Goal: Browse casually: Explore the website without a specific task or goal

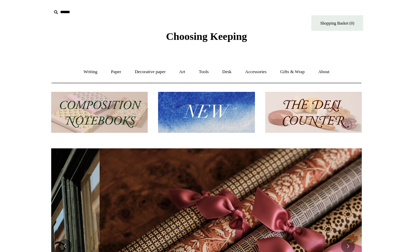
scroll to position [0, 622]
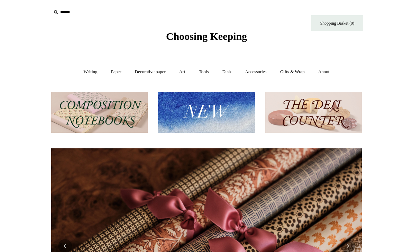
click at [229, 71] on link "Desk +" at bounding box center [227, 72] width 22 height 18
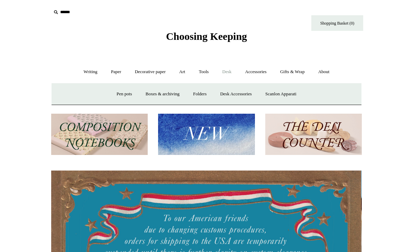
scroll to position [0, 0]
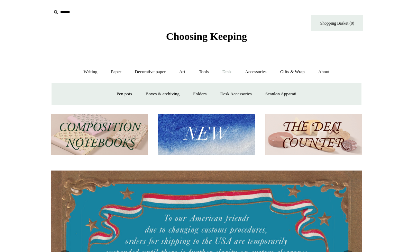
click at [126, 91] on link "Pen pots" at bounding box center [124, 94] width 28 height 18
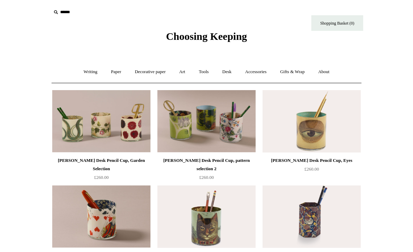
click at [230, 75] on link "Desk +" at bounding box center [227, 72] width 22 height 18
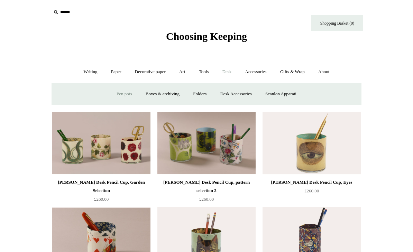
click at [174, 91] on link "Boxes & archiving" at bounding box center [162, 94] width 46 height 18
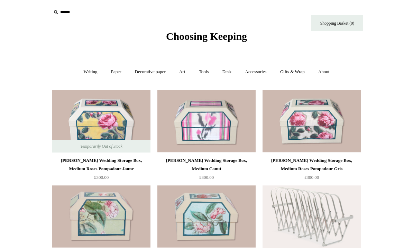
click at [116, 70] on link "Paper +" at bounding box center [116, 72] width 23 height 18
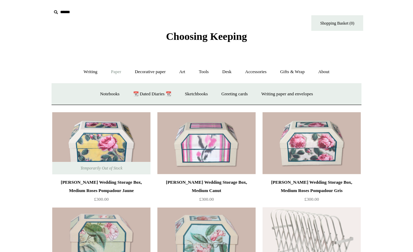
click at [235, 69] on link "Desk +" at bounding box center [227, 72] width 22 height 18
click at [204, 91] on link "Folders" at bounding box center [200, 94] width 26 height 18
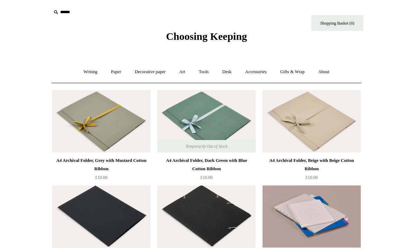
click at [233, 69] on link "Desk +" at bounding box center [227, 72] width 22 height 18
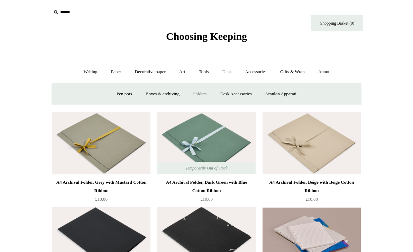
click at [246, 93] on link "Desk Accessories" at bounding box center [236, 94] width 44 height 18
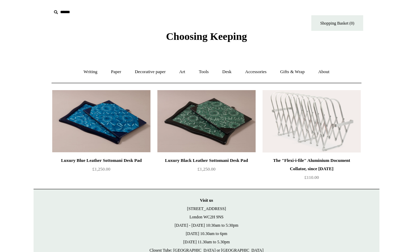
click at [234, 70] on link "Desk +" at bounding box center [227, 72] width 22 height 18
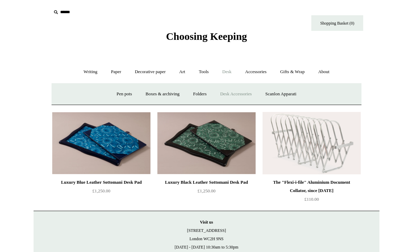
click at [283, 90] on link "Scanlon Apparati" at bounding box center [281, 94] width 44 height 18
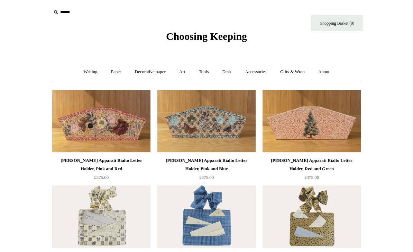
click at [264, 73] on link "Accessories +" at bounding box center [256, 72] width 34 height 18
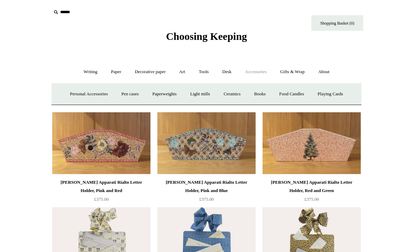
click at [101, 89] on link "Personal Accessories +" at bounding box center [89, 94] width 50 height 18
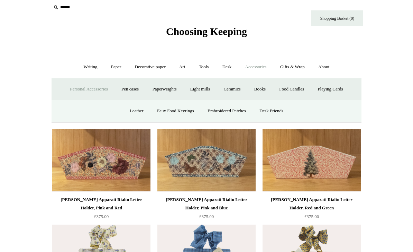
scroll to position [5, 0]
click at [139, 108] on link "Leather" at bounding box center [137, 111] width 26 height 18
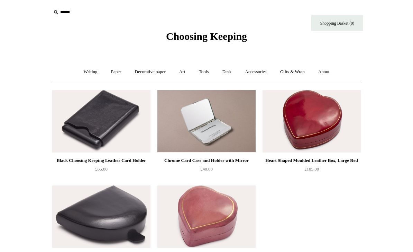
click at [90, 71] on link "Writing +" at bounding box center [91, 72] width 26 height 18
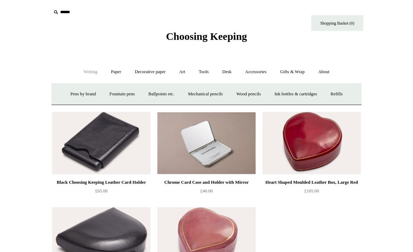
click at [124, 90] on link "Fountain pens +" at bounding box center [122, 94] width 38 height 18
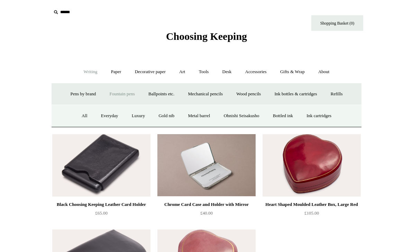
click at [110, 114] on link "Everyday" at bounding box center [110, 116] width 30 height 18
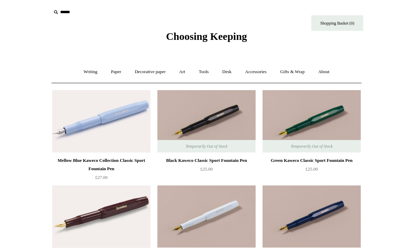
click at [89, 69] on link "Writing +" at bounding box center [91, 72] width 26 height 18
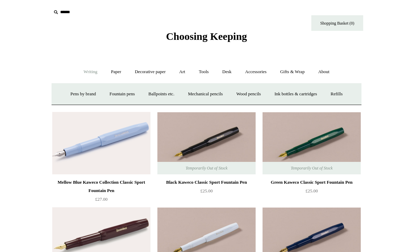
click at [125, 91] on link "Fountain pens +" at bounding box center [122, 94] width 38 height 18
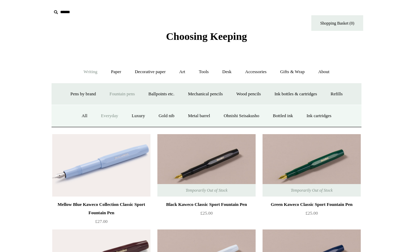
click at [168, 112] on link "Gold nib" at bounding box center [166, 116] width 28 height 18
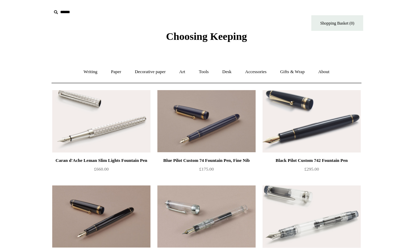
click at [93, 68] on link "Writing +" at bounding box center [91, 72] width 26 height 18
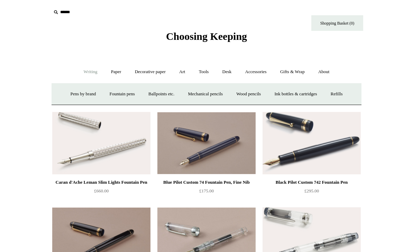
click at [259, 90] on link "Wood pencils +" at bounding box center [248, 94] width 37 height 18
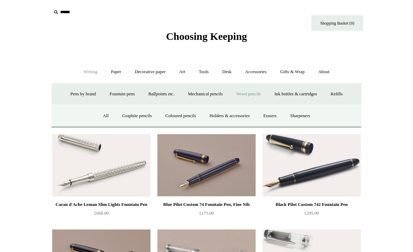
click at [101, 112] on link "All" at bounding box center [106, 116] width 18 height 18
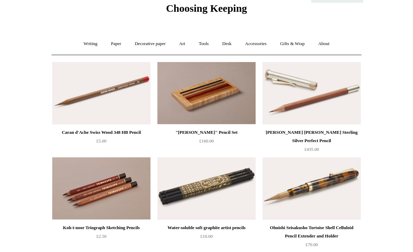
scroll to position [28, 0]
click at [130, 192] on img at bounding box center [101, 188] width 98 height 62
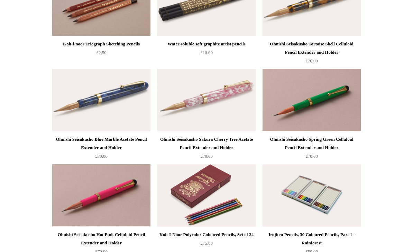
scroll to position [211, 0]
click at [237, 173] on img at bounding box center [206, 195] width 98 height 62
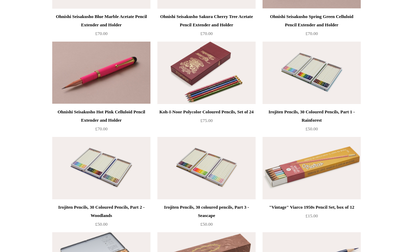
scroll to position [334, 0]
click at [280, 161] on img at bounding box center [312, 168] width 98 height 62
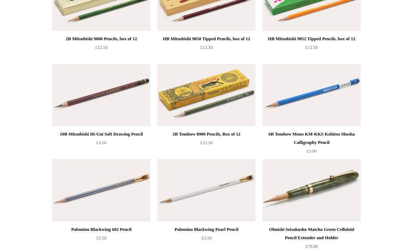
scroll to position [788, 0]
click at [279, 177] on img at bounding box center [312, 190] width 98 height 62
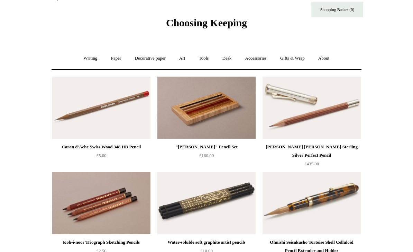
scroll to position [0, 0]
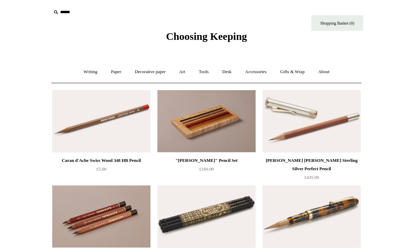
click at [115, 69] on link "Paper +" at bounding box center [116, 72] width 23 height 18
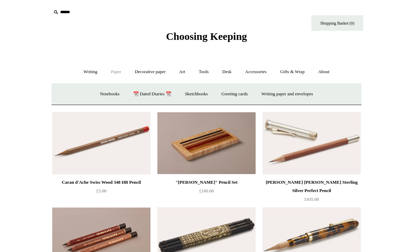
click at [90, 69] on link "Writing +" at bounding box center [91, 72] width 26 height 18
click at [294, 89] on link "Ink bottles & cartridges +" at bounding box center [295, 94] width 55 height 18
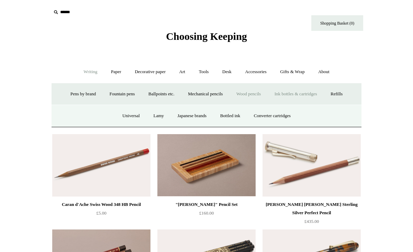
click at [213, 91] on link "Mechanical pencils +" at bounding box center [205, 94] width 47 height 18
click at [139, 115] on link "All" at bounding box center [140, 116] width 18 height 18
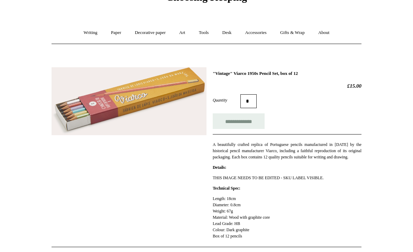
scroll to position [37, 0]
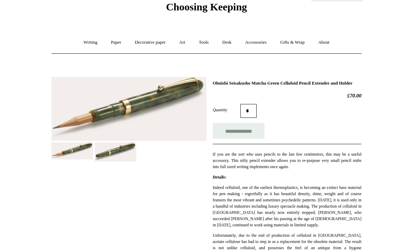
scroll to position [29, 0]
click at [125, 150] on img at bounding box center [116, 151] width 42 height 19
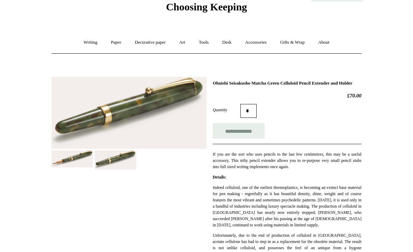
click at [83, 155] on img at bounding box center [73, 158] width 42 height 17
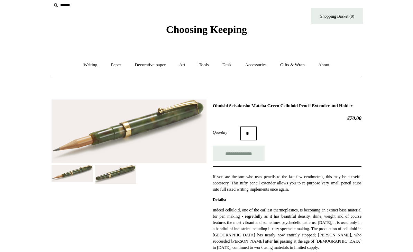
scroll to position [0, 0]
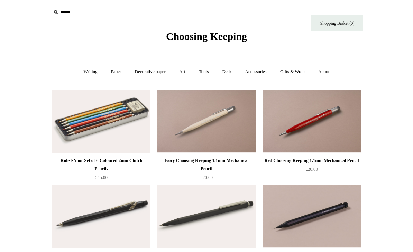
click at [129, 115] on img at bounding box center [101, 121] width 98 height 62
click at [89, 70] on link "Writing +" at bounding box center [91, 72] width 26 height 18
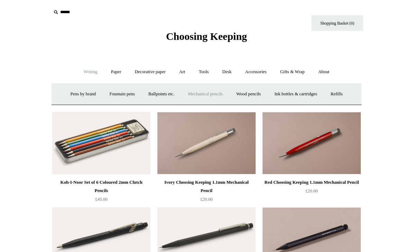
click at [161, 92] on link "Ballpoints etc. +" at bounding box center [161, 94] width 38 height 18
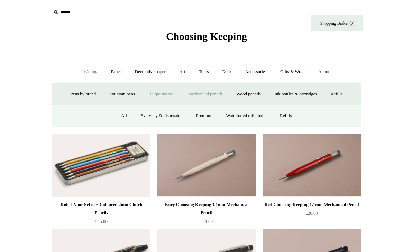
click at [173, 110] on link "Everyday & disposable" at bounding box center [161, 116] width 54 height 18
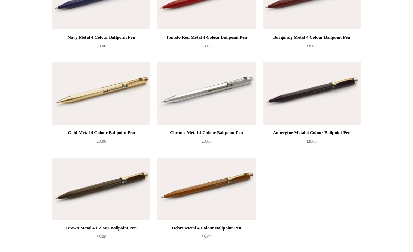
scroll to position [627, 0]
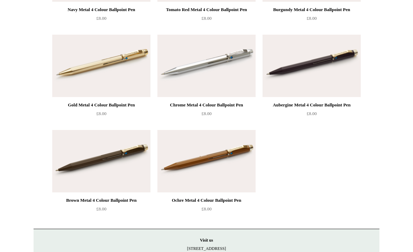
click at [216, 153] on img at bounding box center [206, 161] width 98 height 62
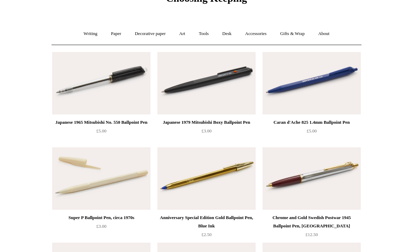
scroll to position [0, 0]
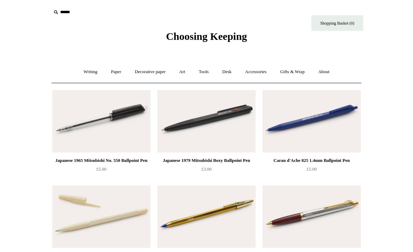
click at [117, 69] on link "Paper +" at bounding box center [116, 72] width 23 height 18
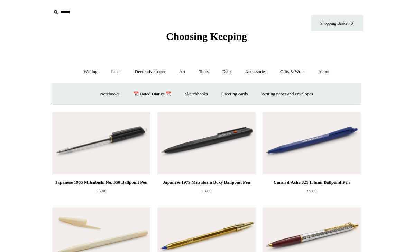
click at [109, 95] on link "Notebooks +" at bounding box center [110, 94] width 32 height 18
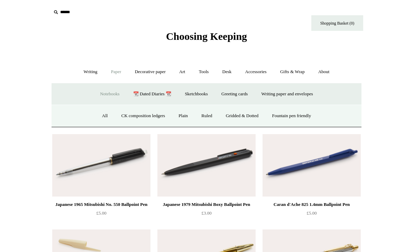
click at [99, 111] on link "All" at bounding box center [105, 116] width 18 height 18
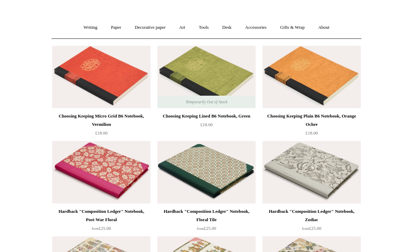
scroll to position [45, 0]
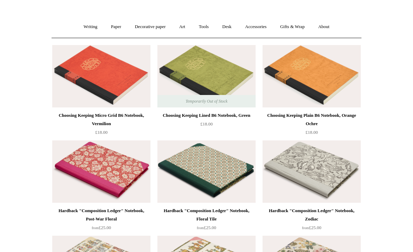
click at [222, 153] on img at bounding box center [206, 171] width 98 height 62
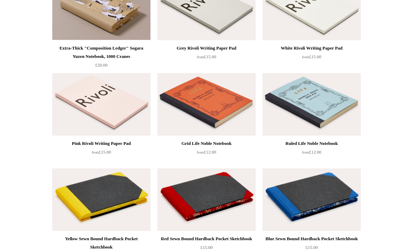
scroll to position [928, 0]
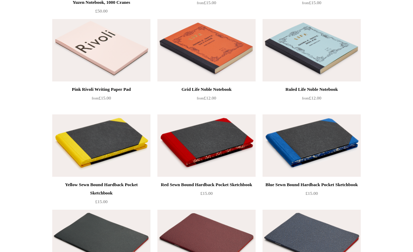
click at [278, 138] on img at bounding box center [312, 145] width 98 height 62
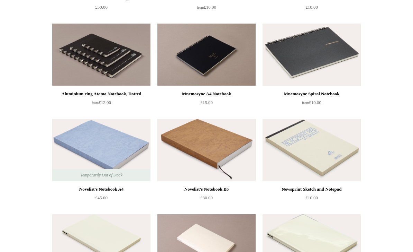
scroll to position [1590, 0]
click at [225, 156] on img at bounding box center [206, 150] width 98 height 62
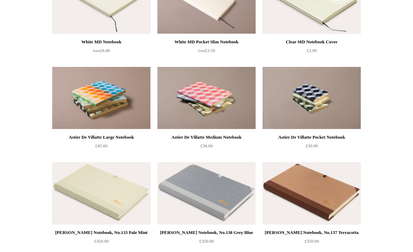
scroll to position [1852, 0]
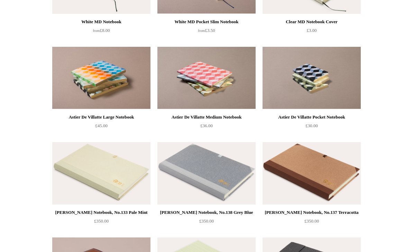
click at [280, 164] on img at bounding box center [312, 173] width 98 height 62
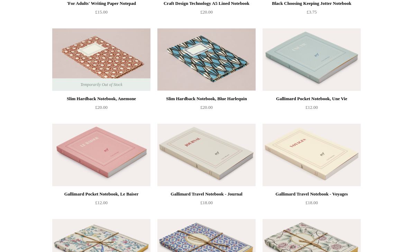
scroll to position [2156, 0]
click at [285, 148] on img at bounding box center [312, 154] width 98 height 62
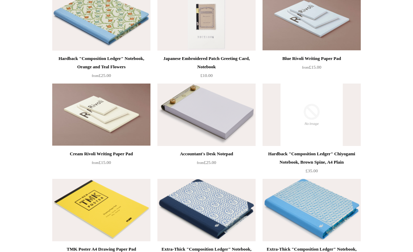
scroll to position [4100, 0]
click at [223, 100] on img at bounding box center [206, 114] width 98 height 62
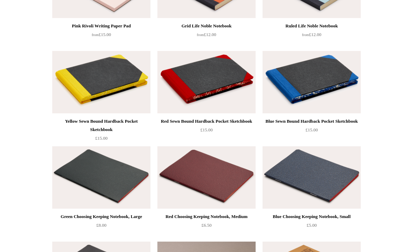
scroll to position [0, 0]
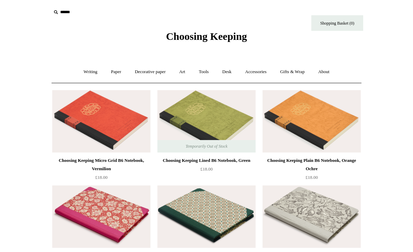
click at [114, 71] on link "Paper +" at bounding box center [116, 72] width 23 height 18
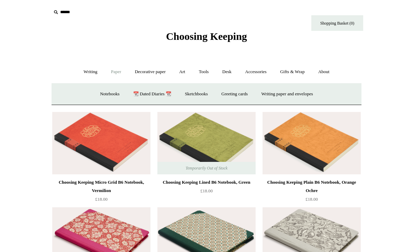
click at [157, 90] on link "📆 Dated Diaries 📆" at bounding box center [152, 94] width 51 height 18
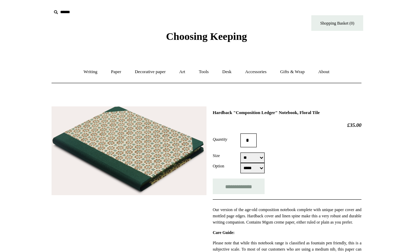
select select "*****"
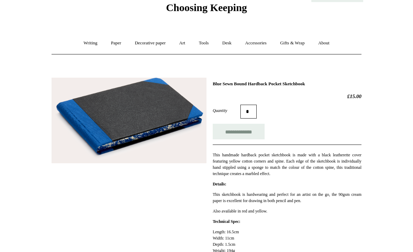
scroll to position [37, 0]
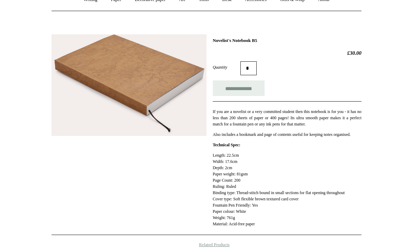
scroll to position [74, 0]
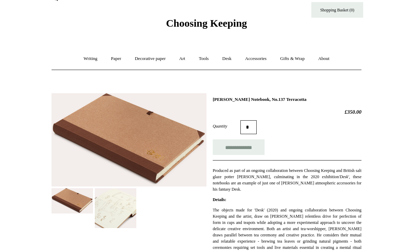
scroll to position [13, 0]
click at [118, 193] on img at bounding box center [116, 208] width 42 height 40
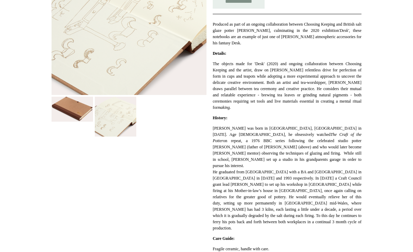
scroll to position [155, 0]
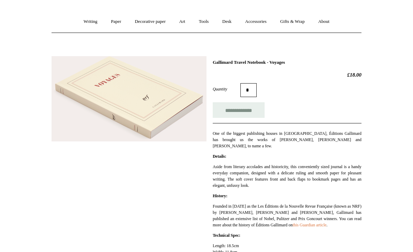
scroll to position [47, 0]
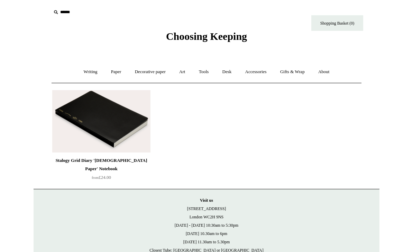
click at [211, 70] on link "Tools +" at bounding box center [204, 72] width 22 height 18
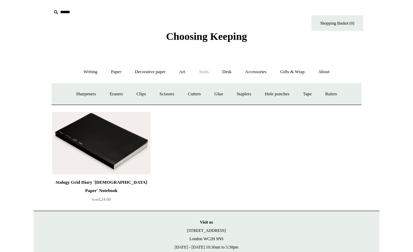
click at [116, 96] on link "Erasers" at bounding box center [116, 94] width 26 height 18
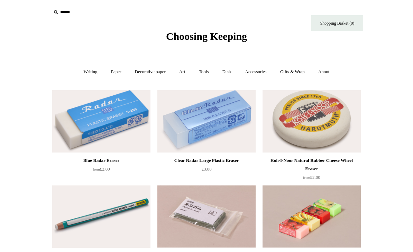
click at [157, 72] on link "Decorative paper +" at bounding box center [150, 72] width 43 height 18
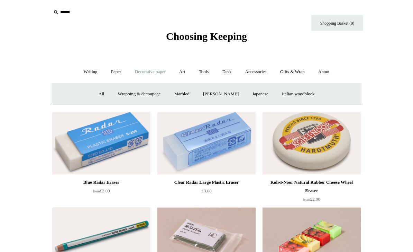
click at [304, 94] on link "Italian woodblock" at bounding box center [298, 94] width 45 height 18
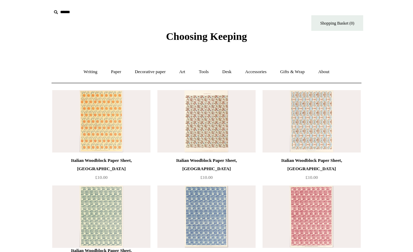
click at [187, 122] on img at bounding box center [206, 121] width 98 height 62
click at [256, 75] on link "Accessories +" at bounding box center [256, 72] width 34 height 18
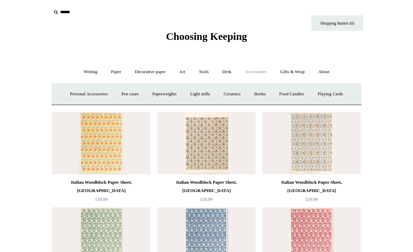
click at [261, 96] on link "Books" at bounding box center [260, 94] width 24 height 18
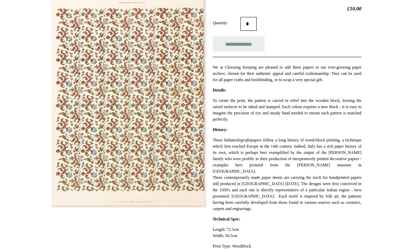
scroll to position [117, 0]
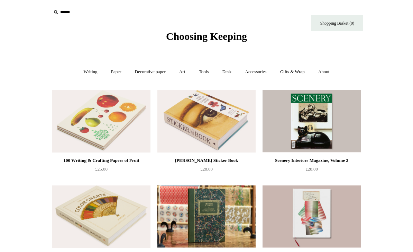
click at [303, 68] on link "Gifts & Wrap +" at bounding box center [292, 72] width 37 height 18
